Goal: Navigation & Orientation: Find specific page/section

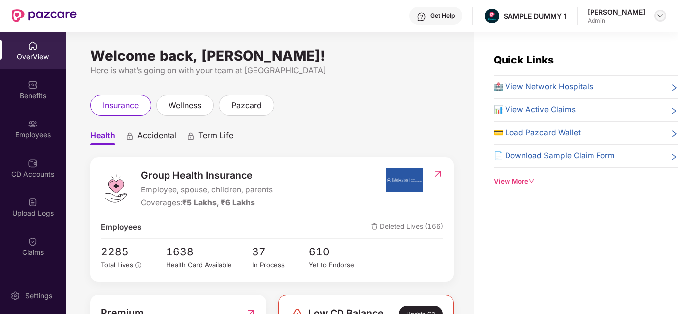
scroll to position [297, 0]
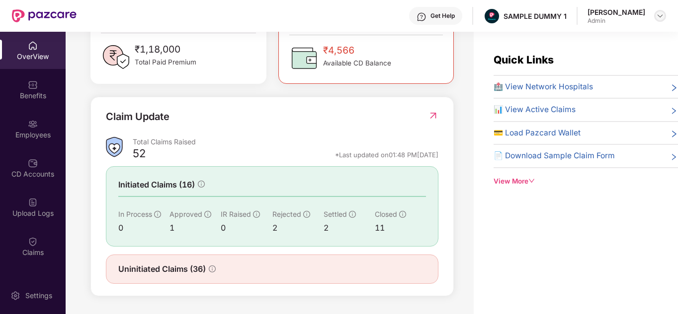
click at [658, 12] on img at bounding box center [660, 16] width 8 height 8
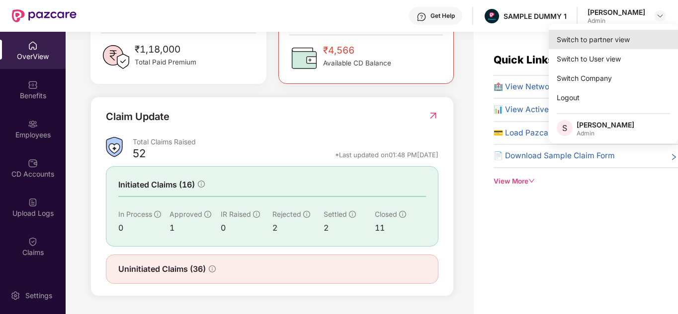
click at [582, 42] on div "Switch to partner view" at bounding box center [612, 39] width 129 height 19
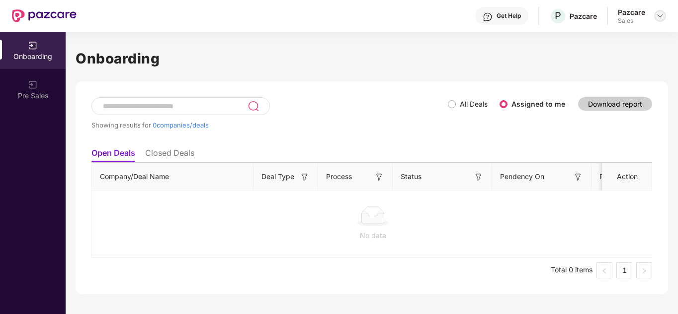
click at [663, 14] on img at bounding box center [660, 16] width 8 height 8
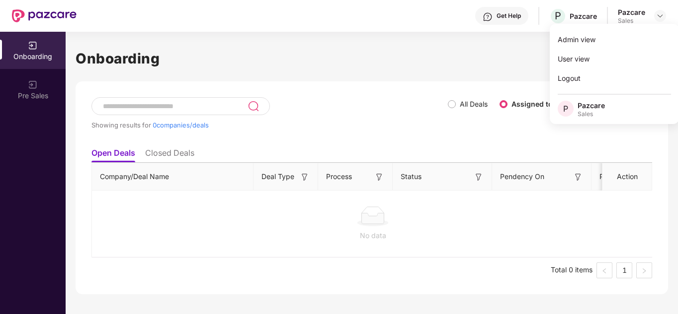
click at [270, 127] on div "Showing results for 0 companies/deals" at bounding box center [269, 125] width 356 height 8
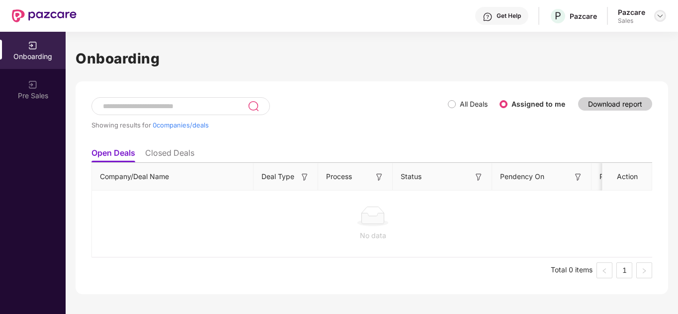
click at [660, 17] on img at bounding box center [660, 16] width 8 height 8
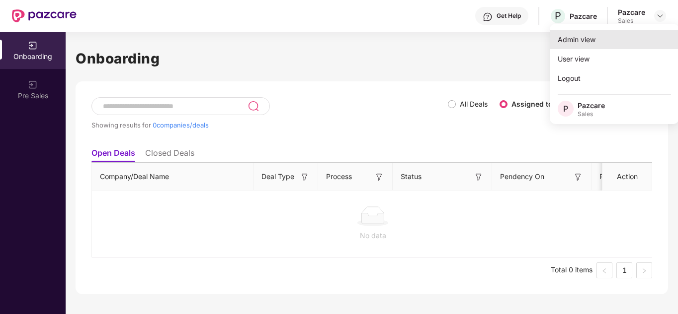
click at [605, 37] on div "Admin view" at bounding box center [613, 39] width 129 height 19
